Goal: Navigation & Orientation: Find specific page/section

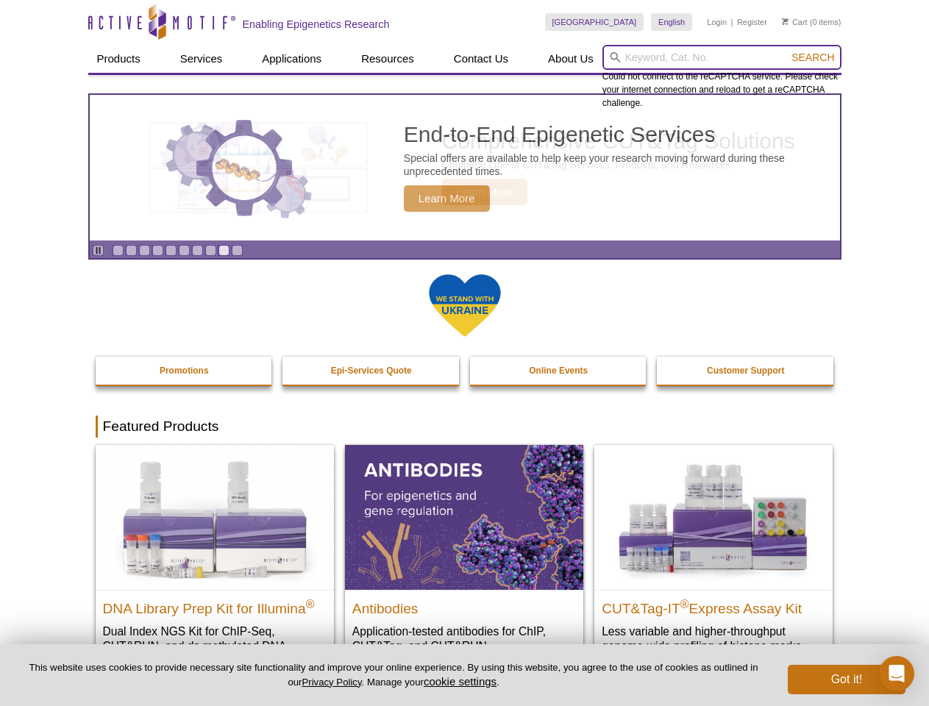
click at [721, 57] on input "search" at bounding box center [721, 57] width 239 height 25
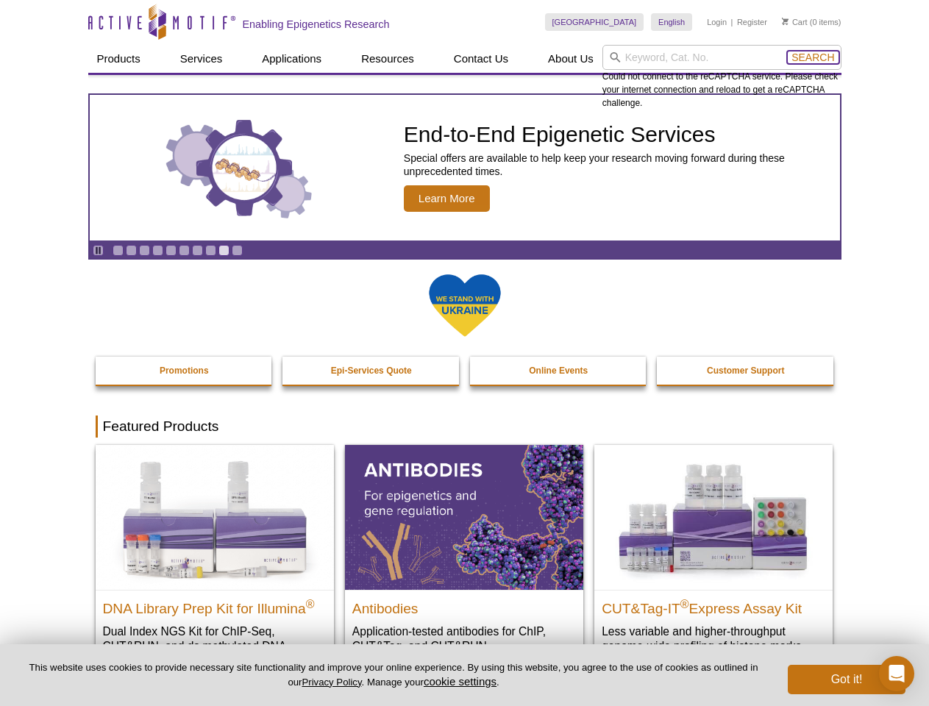
click at [812, 57] on span "Search" at bounding box center [812, 57] width 43 height 12
click at [98, 250] on icon "Pause" at bounding box center [98, 251] width 10 height 10
click at [118, 250] on link "Go to slide 1" at bounding box center [117, 250] width 11 height 11
click at [131, 250] on link "Go to slide 2" at bounding box center [131, 250] width 11 height 11
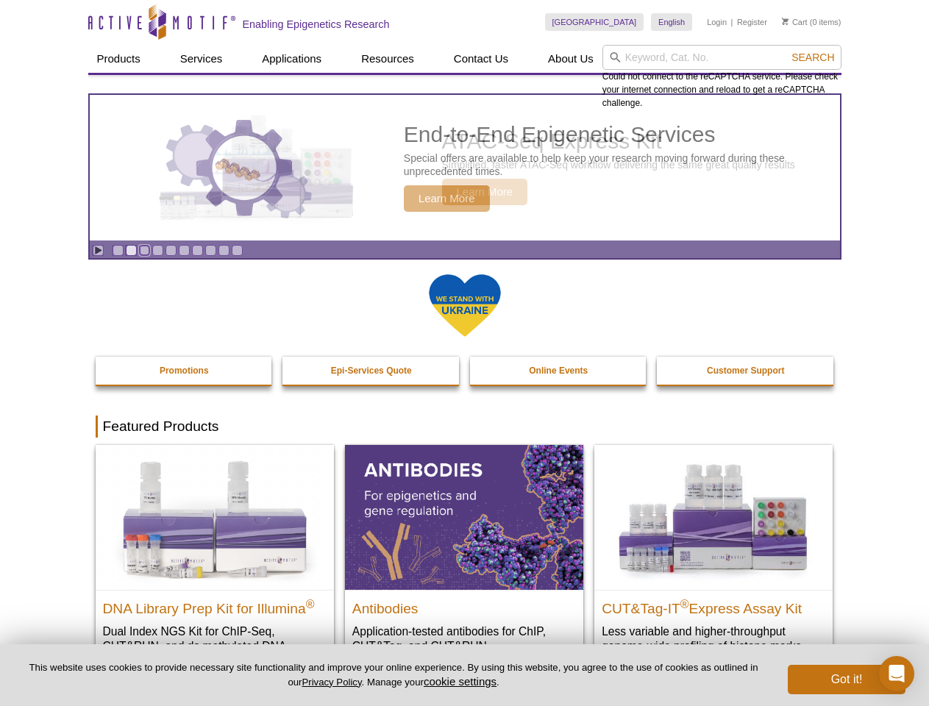
click at [144, 250] on link "Go to slide 3" at bounding box center [144, 250] width 11 height 11
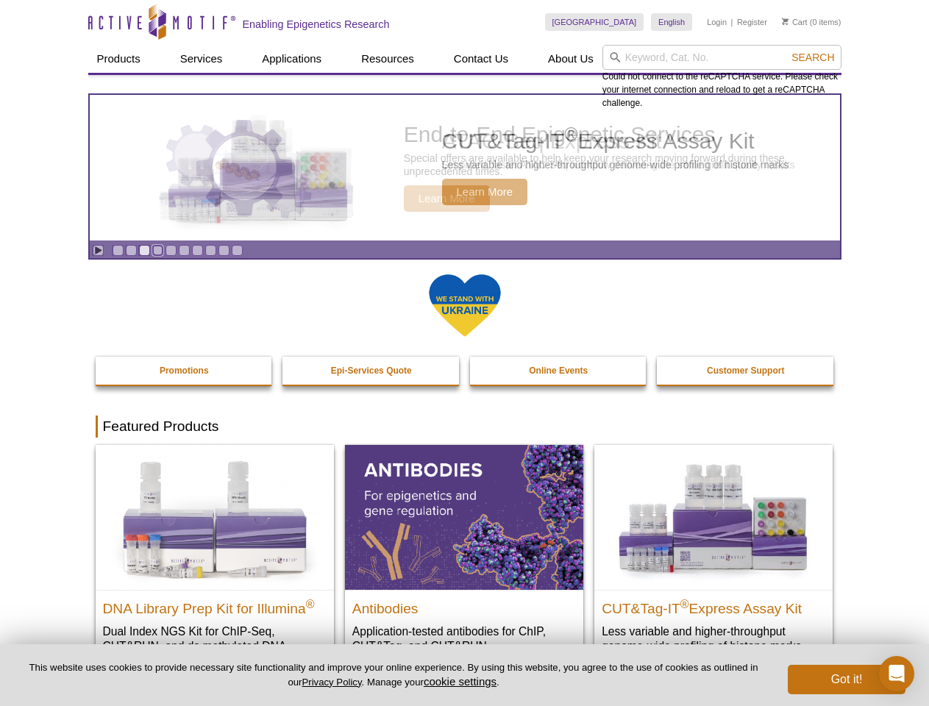
click at [157, 250] on link "Go to slide 4" at bounding box center [157, 250] width 11 height 11
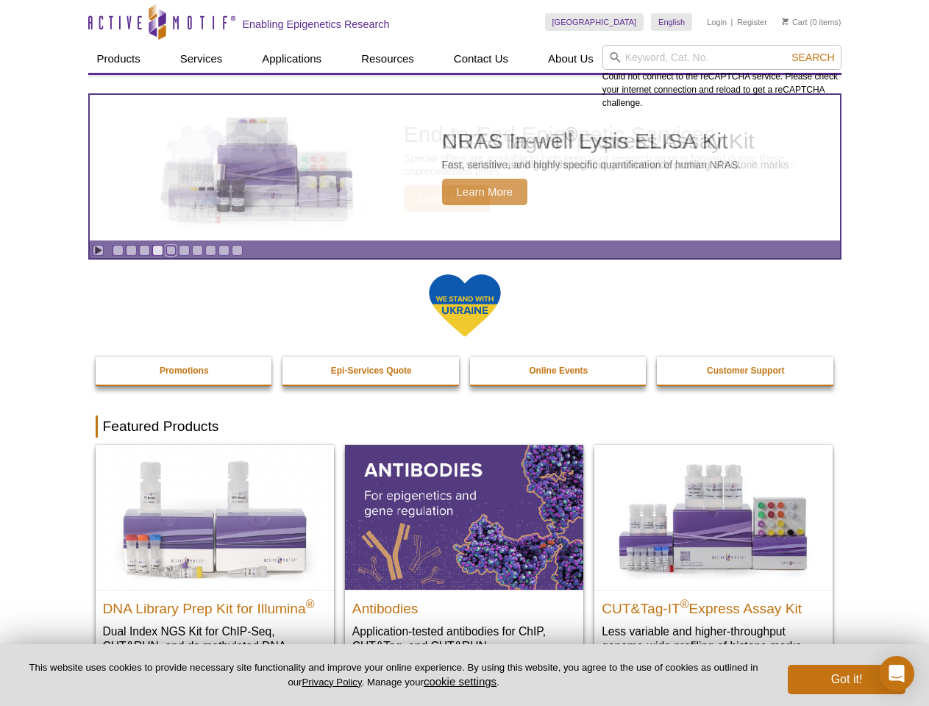
click at [171, 250] on link "Go to slide 5" at bounding box center [170, 250] width 11 height 11
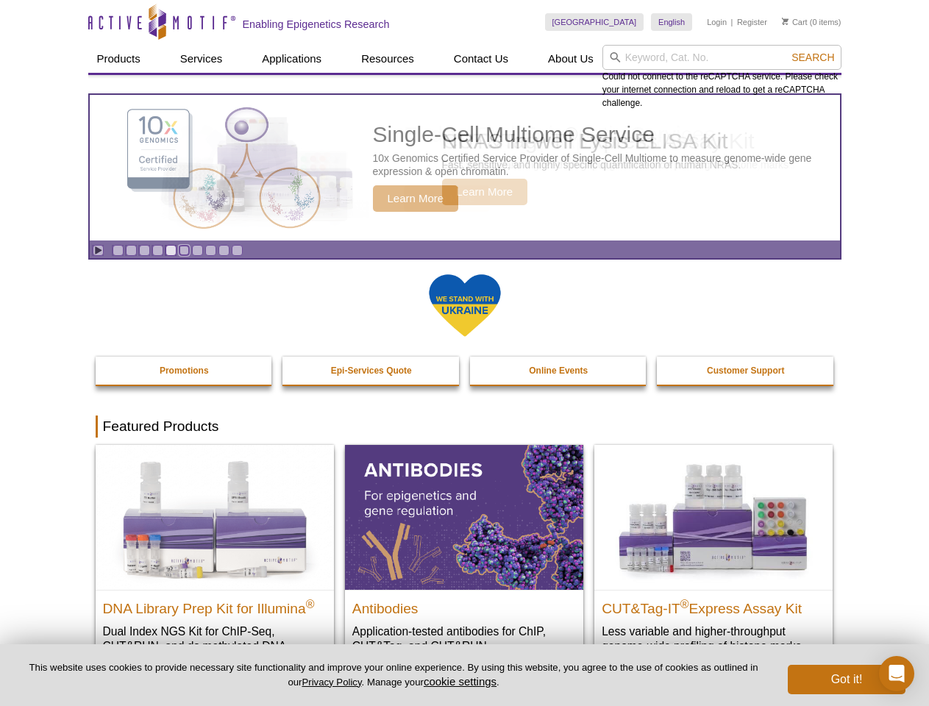
click at [184, 250] on link "Go to slide 6" at bounding box center [184, 250] width 11 height 11
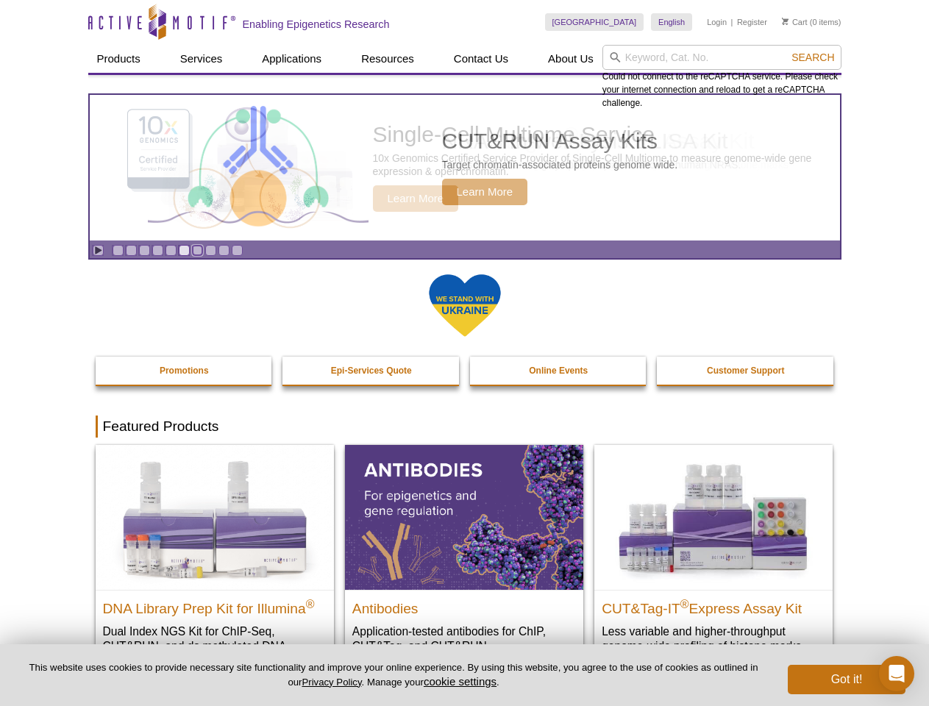
click at [197, 250] on link "Go to slide 7" at bounding box center [197, 250] width 11 height 11
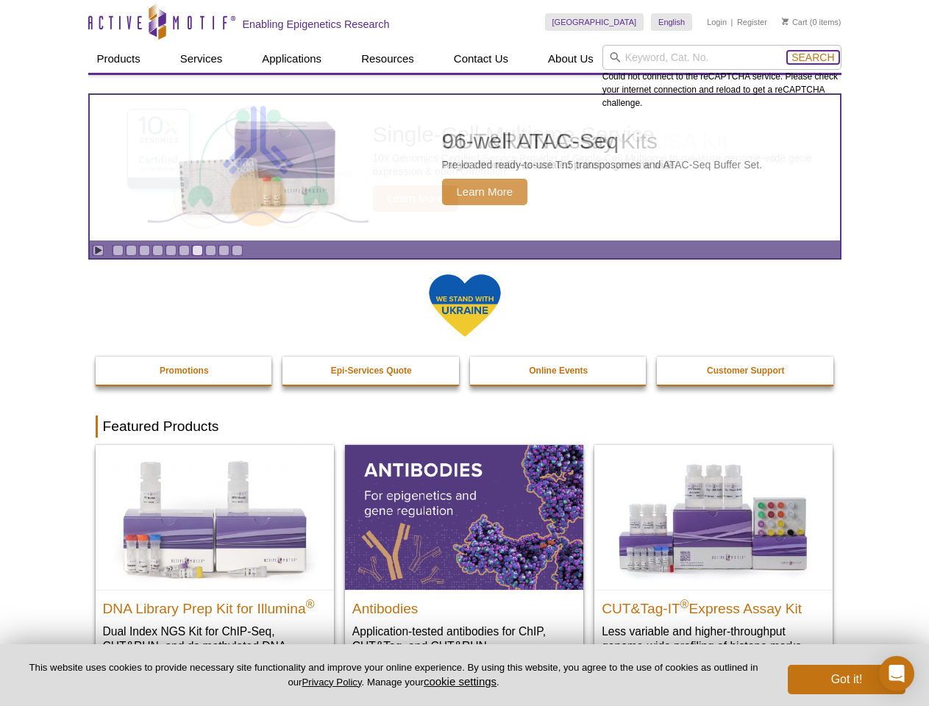
click at [812, 57] on span "Search" at bounding box center [812, 57] width 43 height 12
